Goal: Understand process/instructions

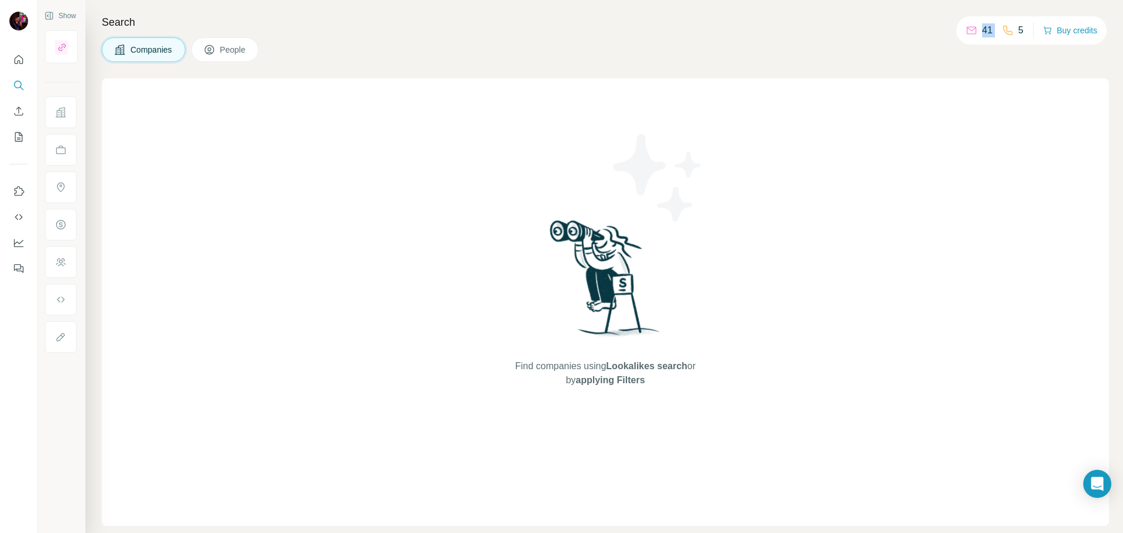
drag, startPoint x: 994, startPoint y: 31, endPoint x: 956, endPoint y: 30, distance: 38.0
click at [956, 30] on div "41 5 Buy credits" at bounding box center [1031, 30] width 150 height 28
click at [935, 136] on div "Find companies using Lookalikes search or by applying Filters" at bounding box center [605, 301] width 1007 height 447
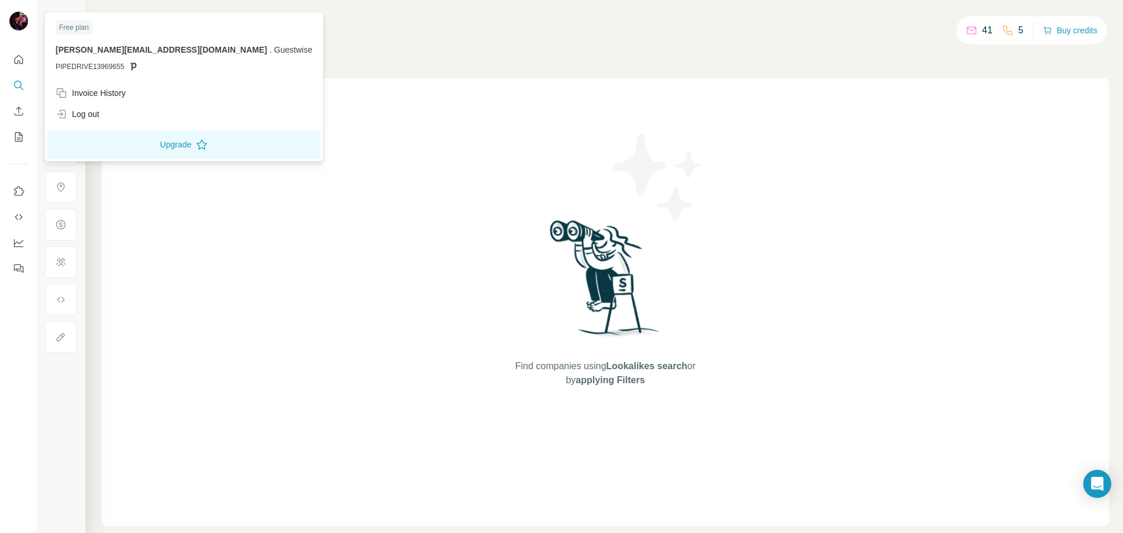
click at [22, 11] on div at bounding box center [21, 23] width 34 height 39
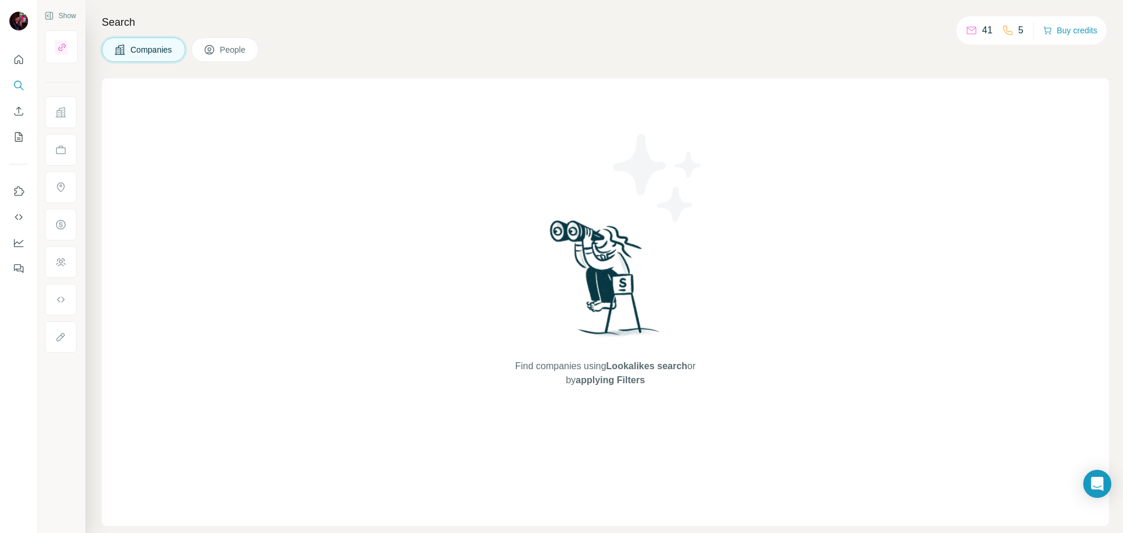
click at [16, 17] on img at bounding box center [18, 21] width 19 height 19
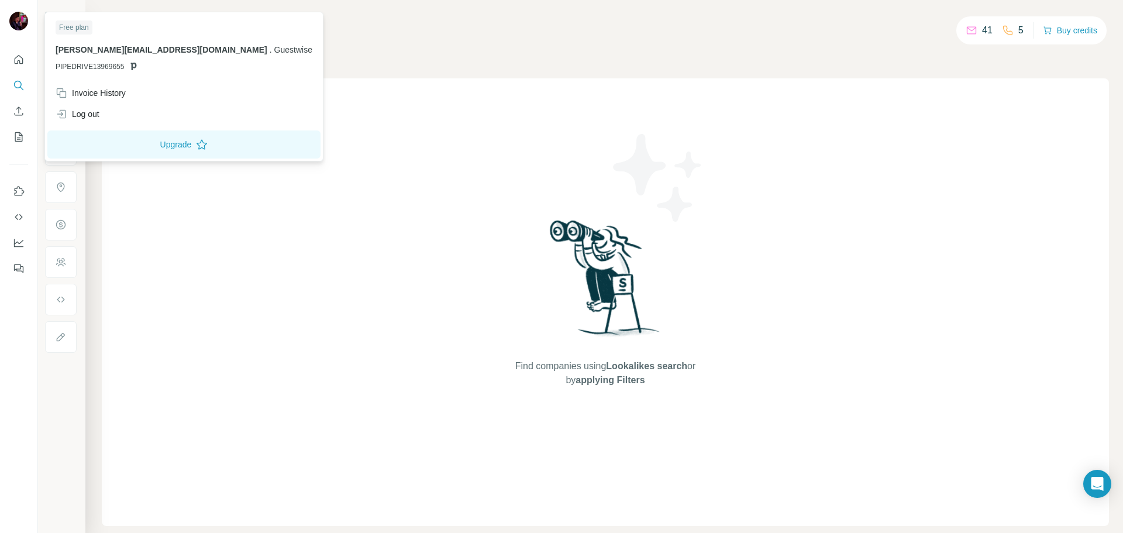
click at [348, 179] on div "Find companies using Lookalikes search or by applying Filters" at bounding box center [605, 301] width 1007 height 447
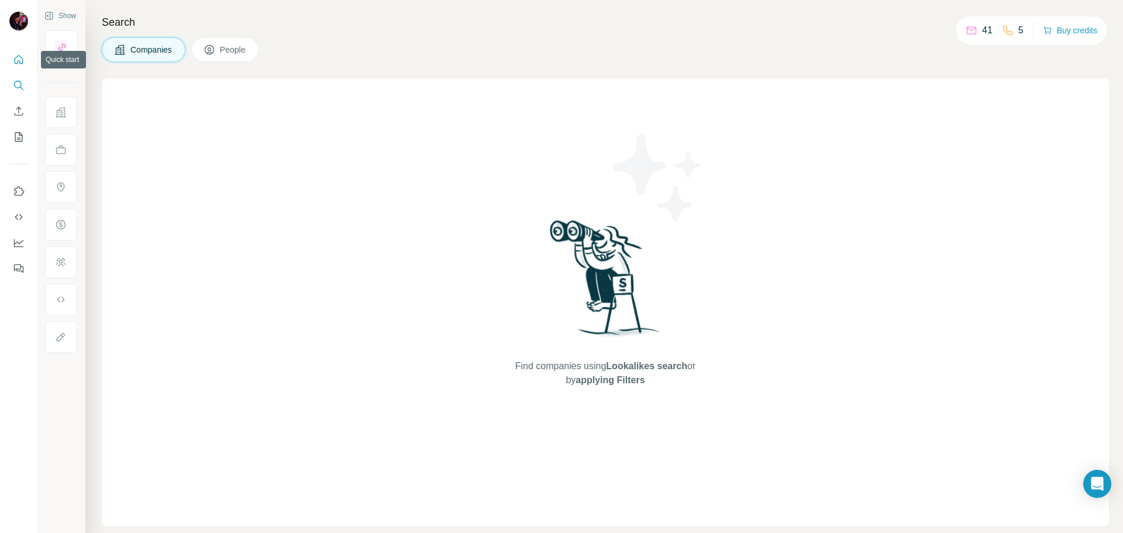
click at [15, 56] on icon "Quick start" at bounding box center [19, 60] width 12 height 12
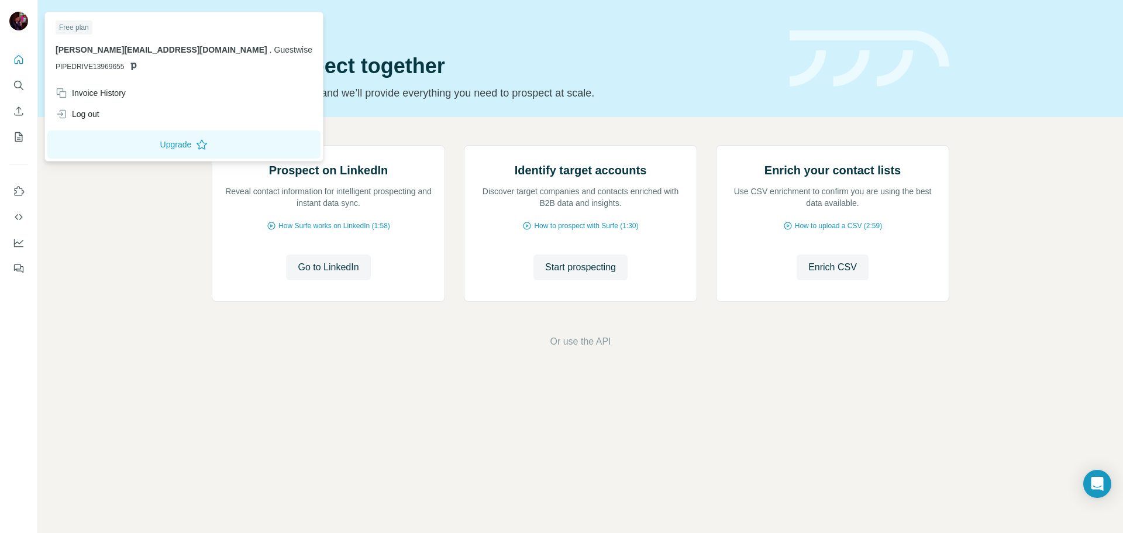
click at [20, 13] on img at bounding box center [18, 21] width 19 height 19
